Goal: Complete application form

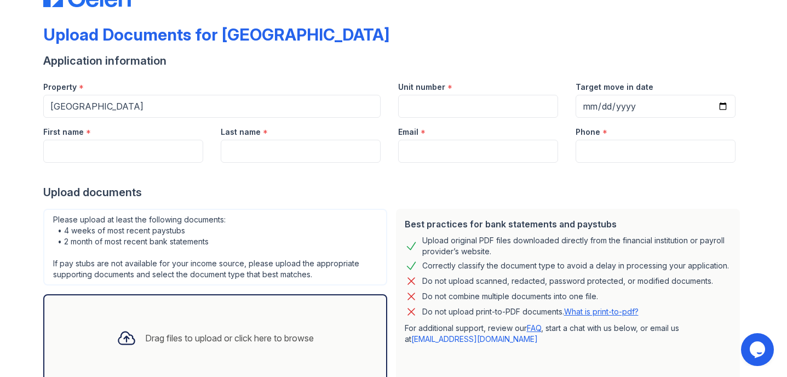
scroll to position [31, 0]
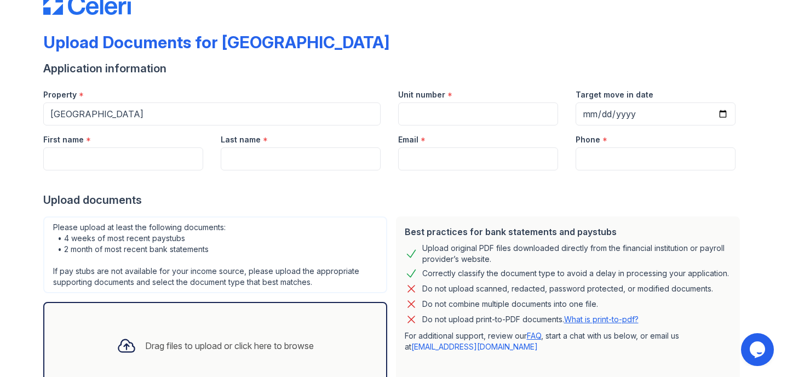
click at [602, 318] on link "What is print-to-pdf?" at bounding box center [601, 318] width 75 height 9
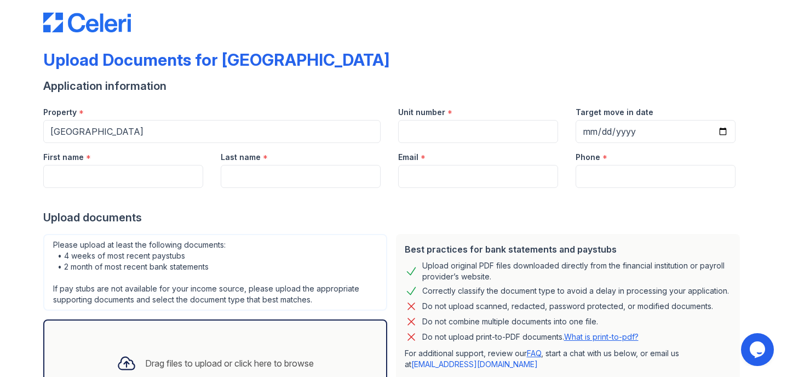
scroll to position [0, 0]
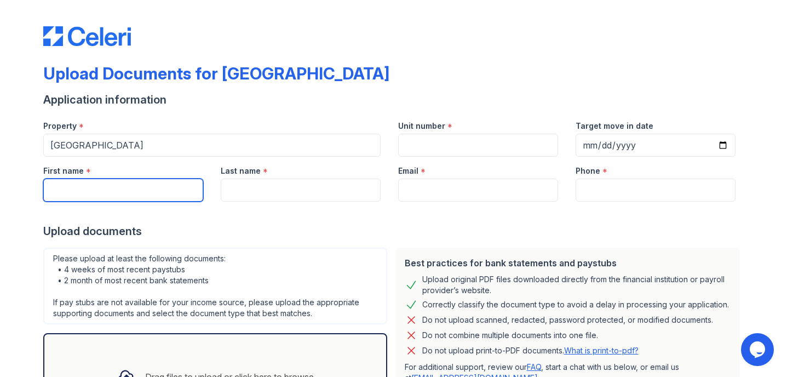
click at [111, 200] on input "First name" at bounding box center [123, 190] width 160 height 23
type input "[PERSON_NAME]"
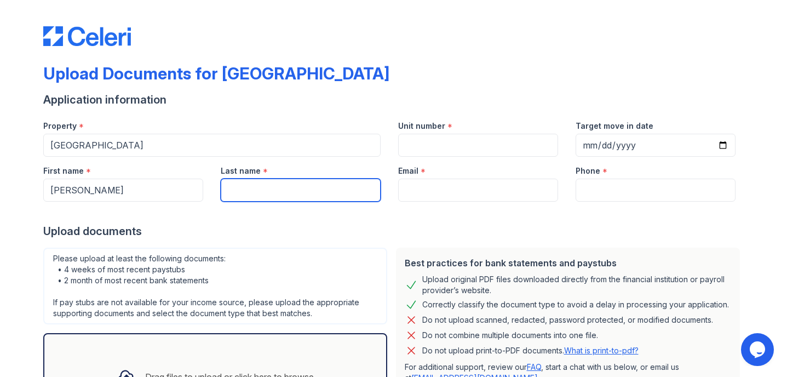
click at [276, 185] on input "Last name" at bounding box center [301, 190] width 160 height 23
type input "Monjue"
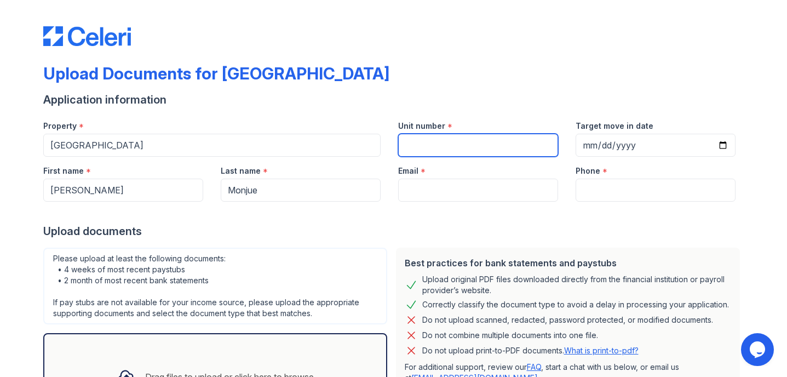
click at [454, 140] on input "Unit number" at bounding box center [478, 145] width 160 height 23
type input "k12"
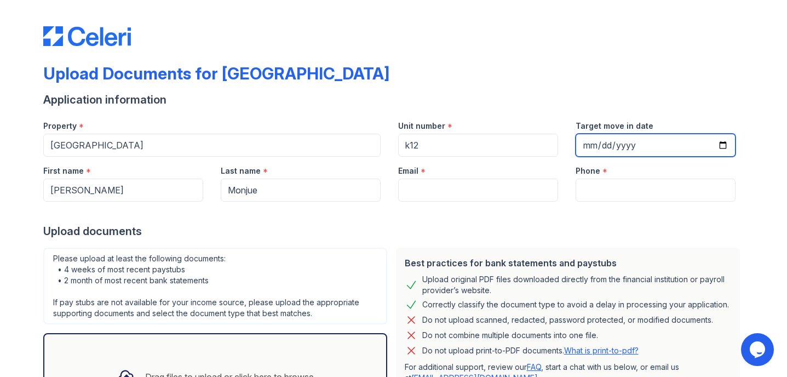
click at [719, 145] on input "Target move in date" at bounding box center [656, 145] width 160 height 23
type input "[DATE]"
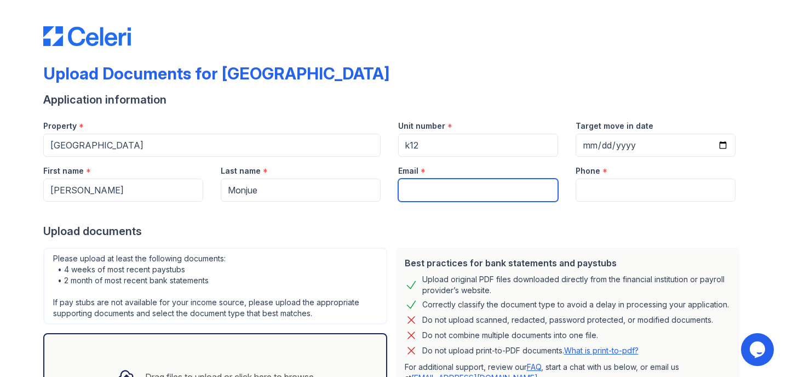
click at [432, 186] on input "Email" at bounding box center [478, 190] width 160 height 23
type input "[EMAIL_ADDRESS][DOMAIN_NAME]"
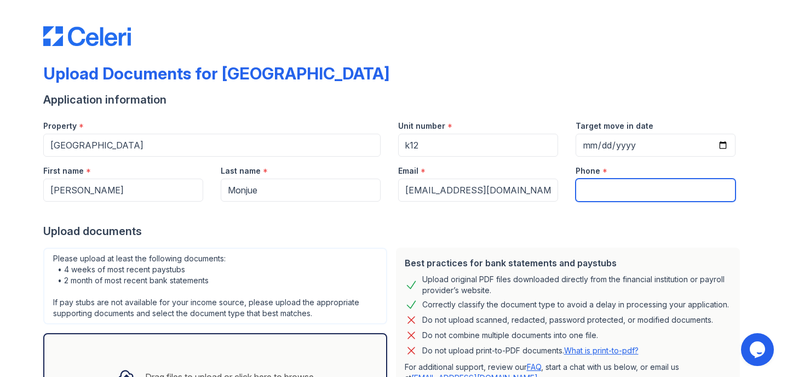
click at [650, 198] on input "Phone" at bounding box center [656, 190] width 160 height 23
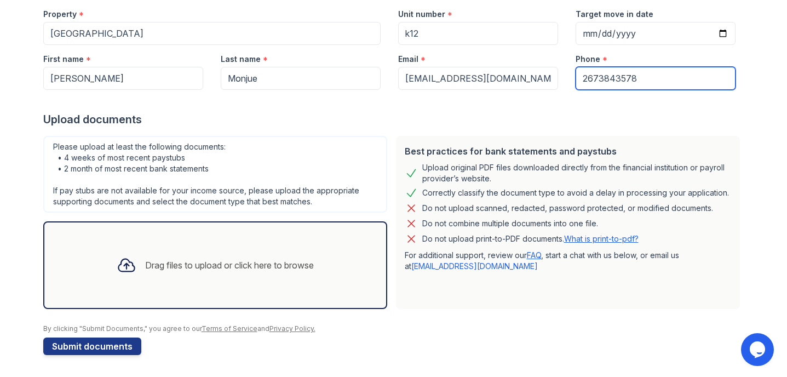
scroll to position [110, 0]
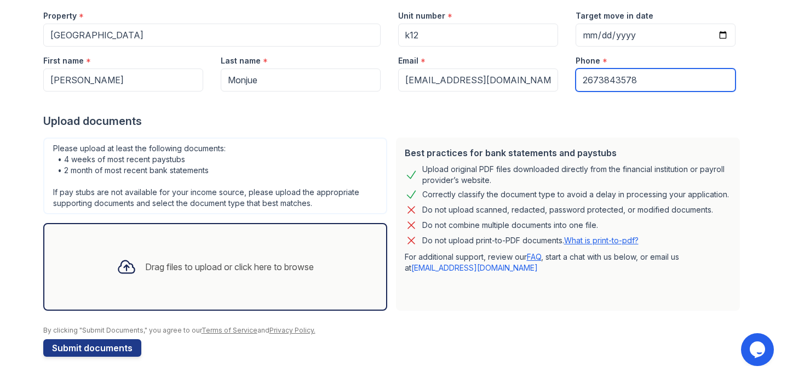
type input "2673843578"
click at [230, 269] on div "Drag files to upload or click here to browse" at bounding box center [229, 266] width 169 height 13
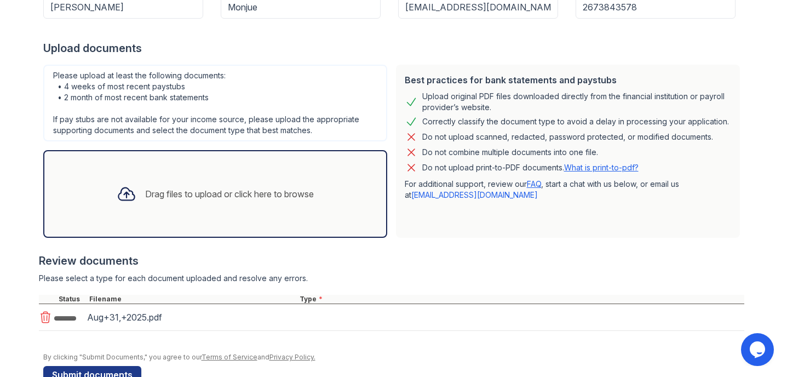
scroll to position [211, 0]
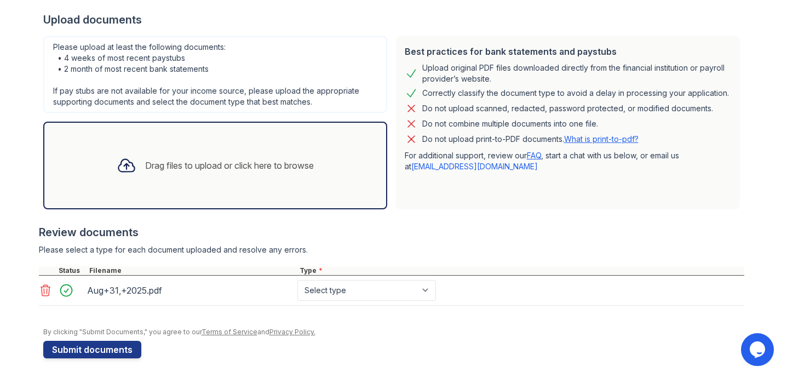
click at [187, 169] on div "Drag files to upload or click here to browse" at bounding box center [229, 165] width 169 height 13
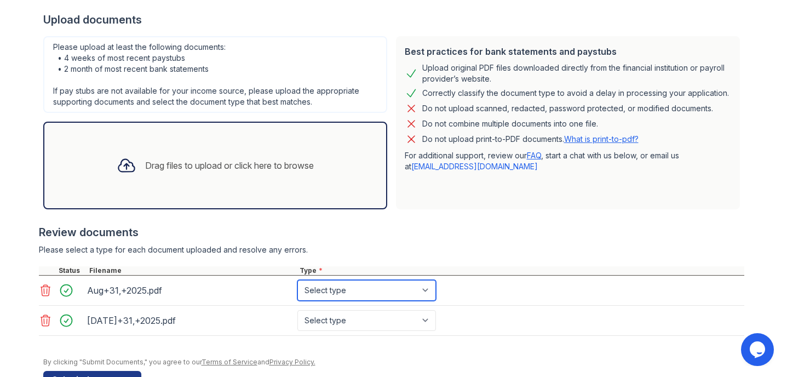
click at [431, 291] on select "Select type Paystub Bank Statement Offer Letter Tax Documents Benefit Award Let…" at bounding box center [366, 290] width 139 height 21
select select "bank_statement"
click at [297, 280] on select "Select type Paystub Bank Statement Offer Letter Tax Documents Benefit Award Let…" at bounding box center [366, 290] width 139 height 21
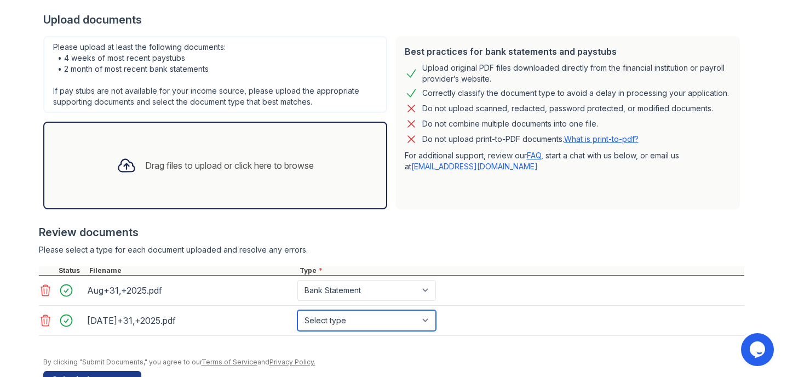
click at [433, 326] on select "Select type Paystub Bank Statement Offer Letter Tax Documents Benefit Award Let…" at bounding box center [366, 320] width 139 height 21
select select "bank_statement"
click at [297, 310] on select "Select type Paystub Bank Statement Offer Letter Tax Documents Benefit Award Let…" at bounding box center [366, 320] width 139 height 21
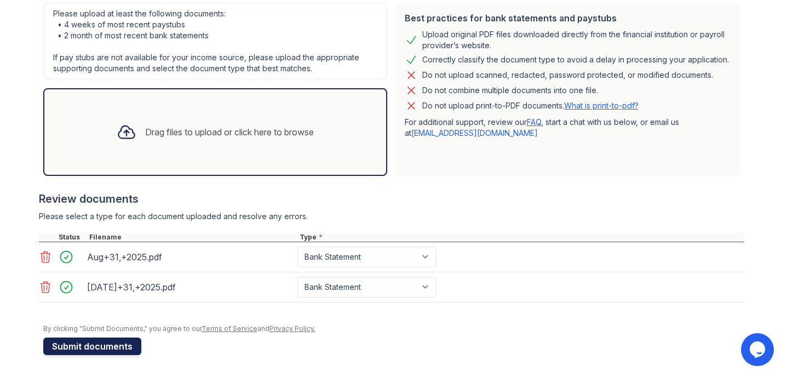
click at [130, 342] on button "Submit documents" at bounding box center [92, 346] width 98 height 18
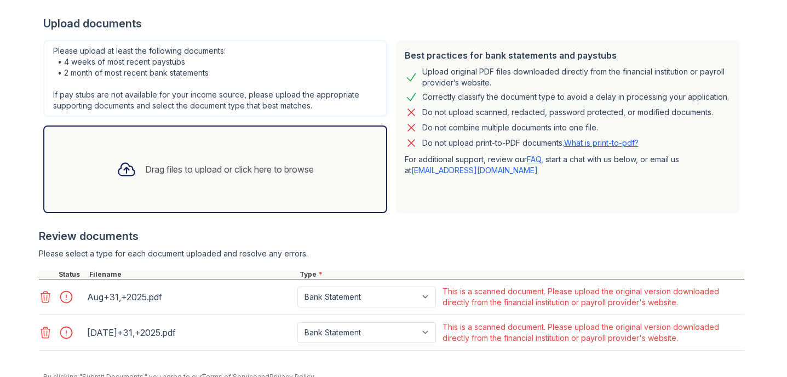
scroll to position [266, 0]
